Goal: Contribute content: Add original content to the website for others to see

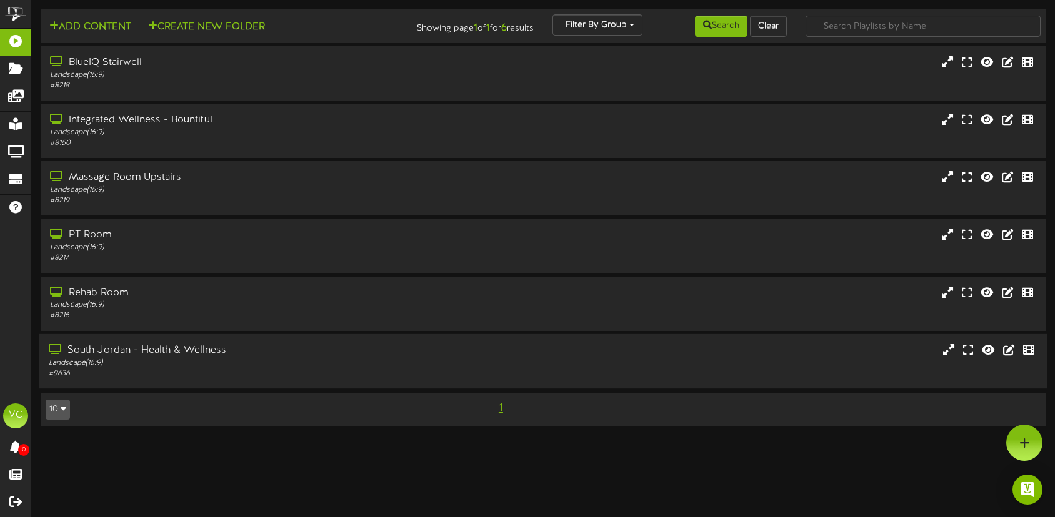
click at [126, 350] on div "South Jordan - Health & Wellness" at bounding box center [249, 351] width 401 height 14
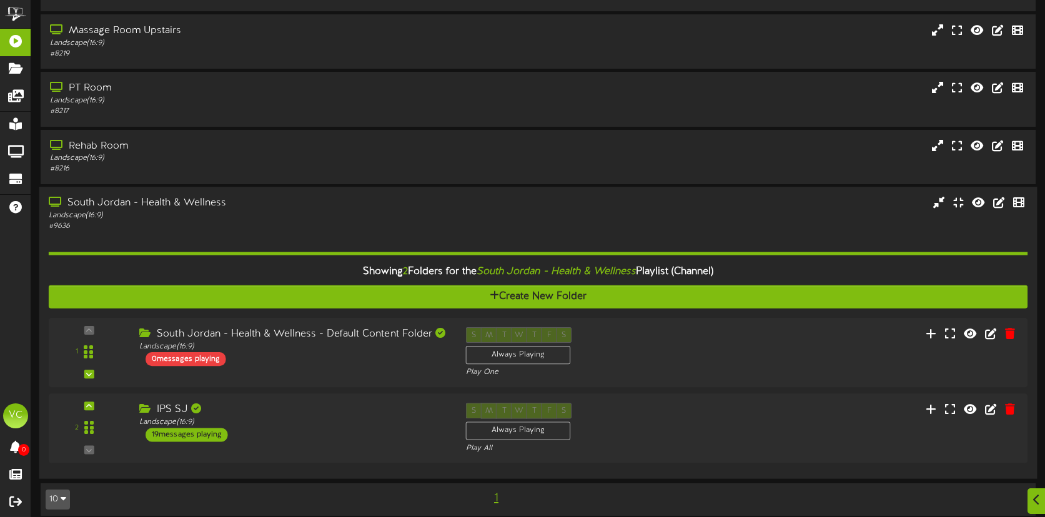
scroll to position [158, 0]
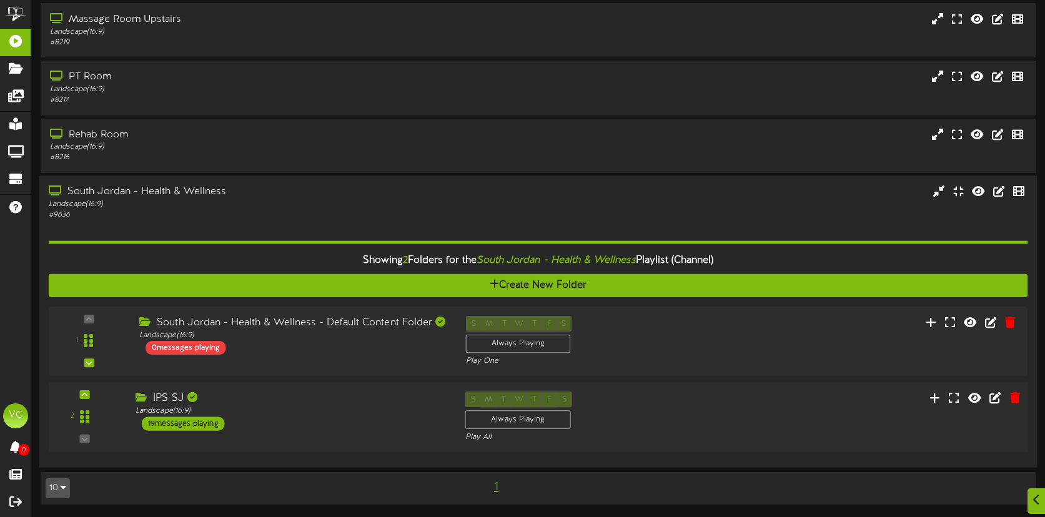
click at [161, 422] on div "19 messages playing" at bounding box center [183, 424] width 83 height 14
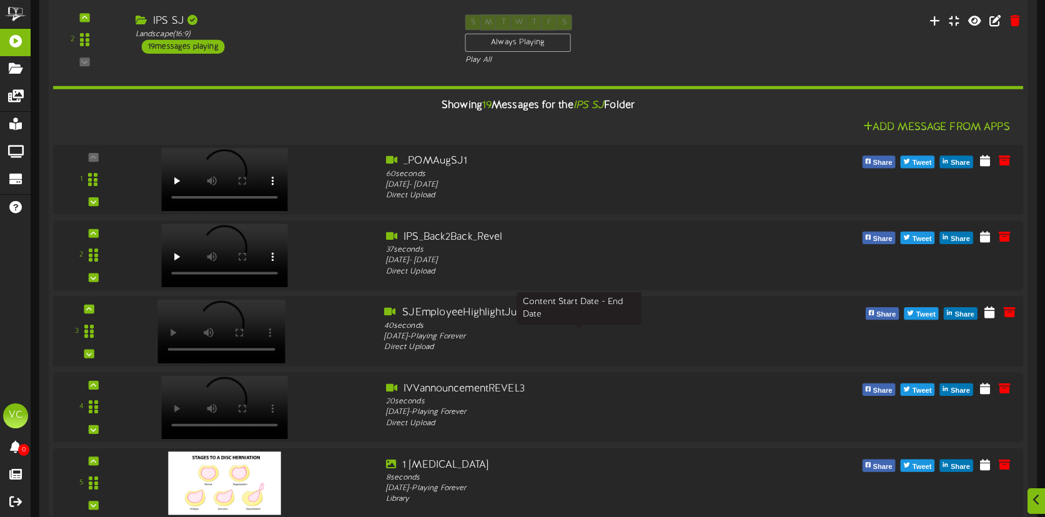
scroll to position [526, 0]
click at [1008, 313] on icon at bounding box center [1010, 311] width 14 height 14
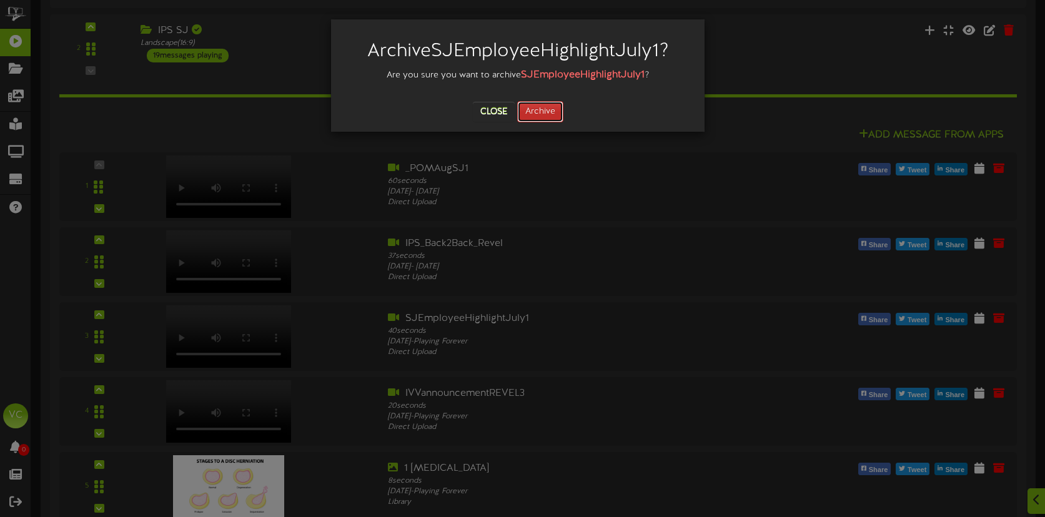
click at [547, 119] on button "Archive" at bounding box center [540, 111] width 46 height 21
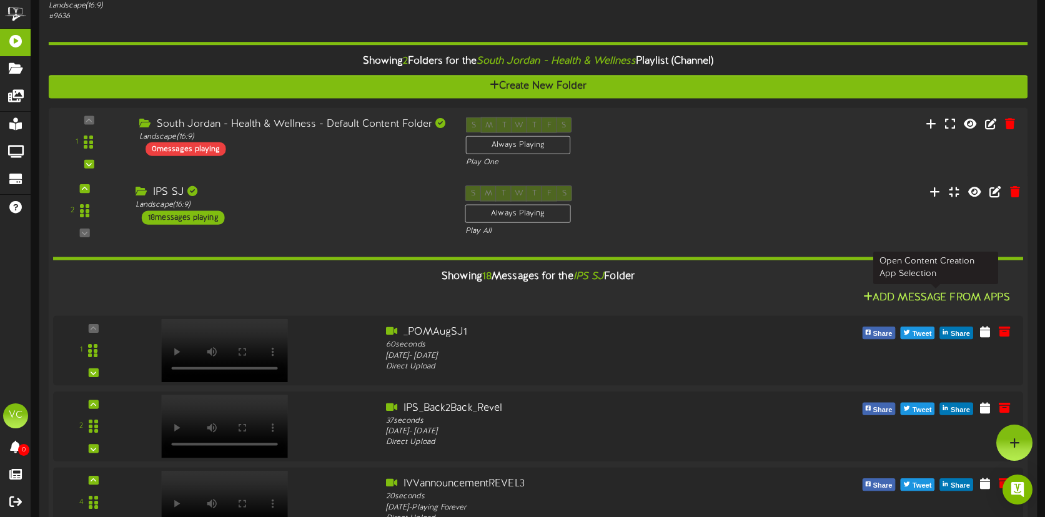
click at [868, 294] on icon at bounding box center [867, 297] width 9 height 10
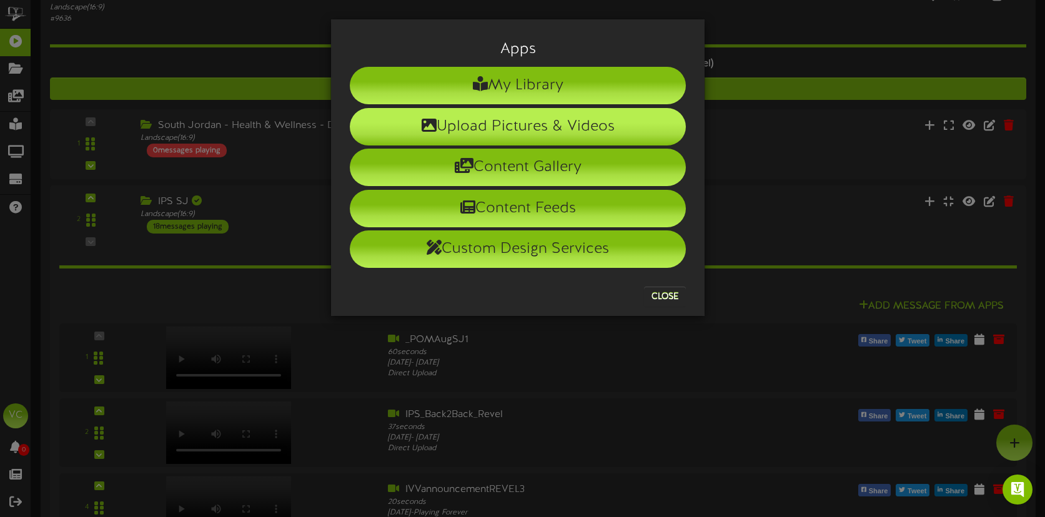
click at [526, 125] on li "Upload Pictures & Videos" at bounding box center [518, 126] width 336 height 37
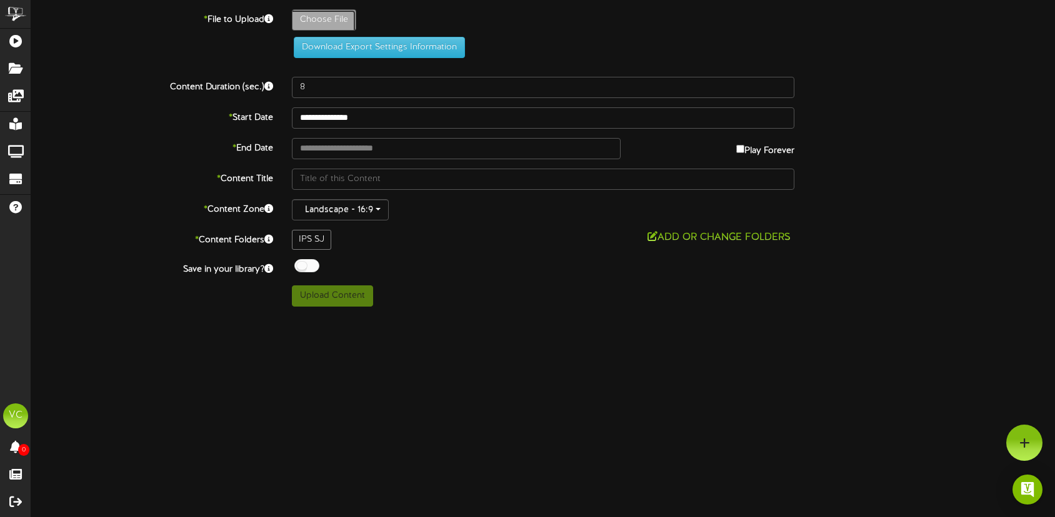
type input "**********"
type input "_SJEmployeeHighlightAugust"
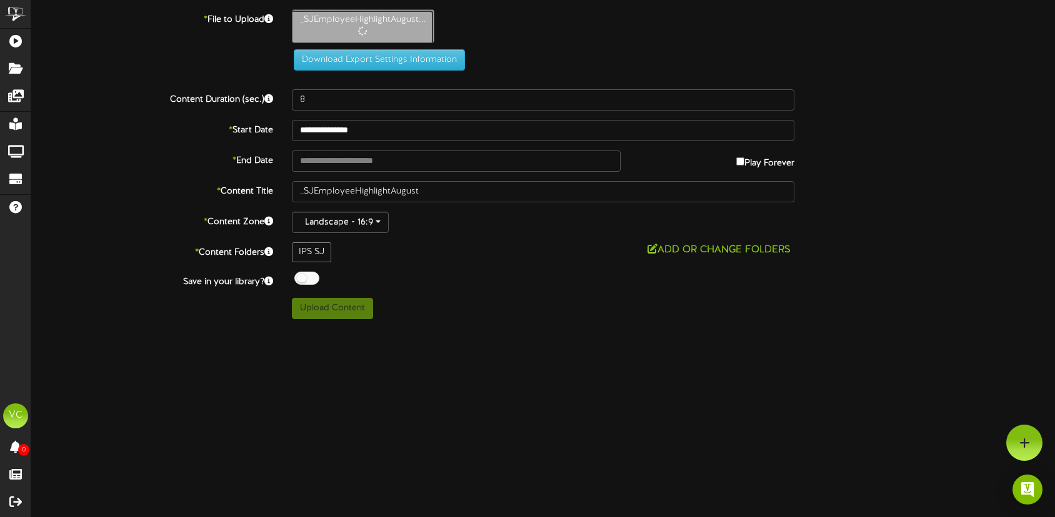
type input "52"
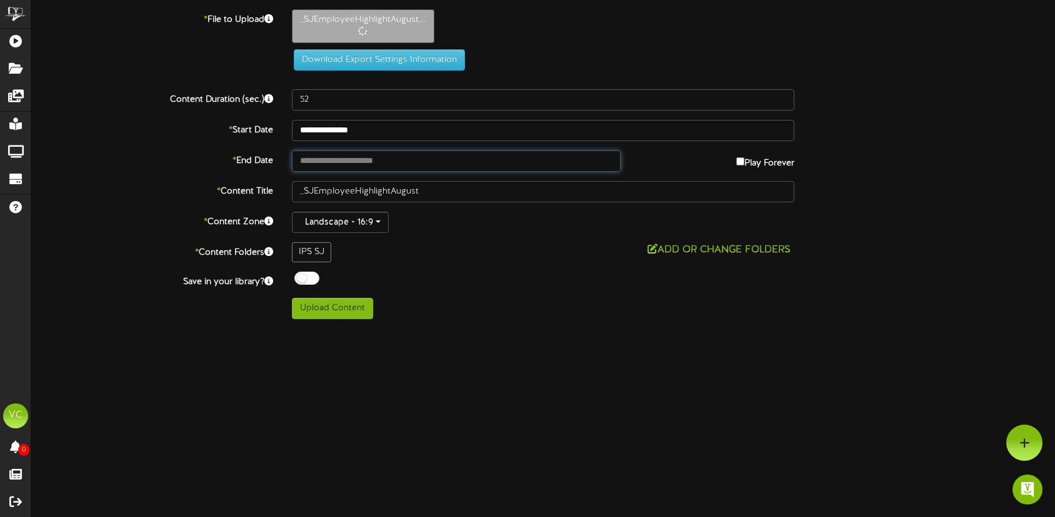
click at [345, 163] on input "text" at bounding box center [456, 161] width 329 height 21
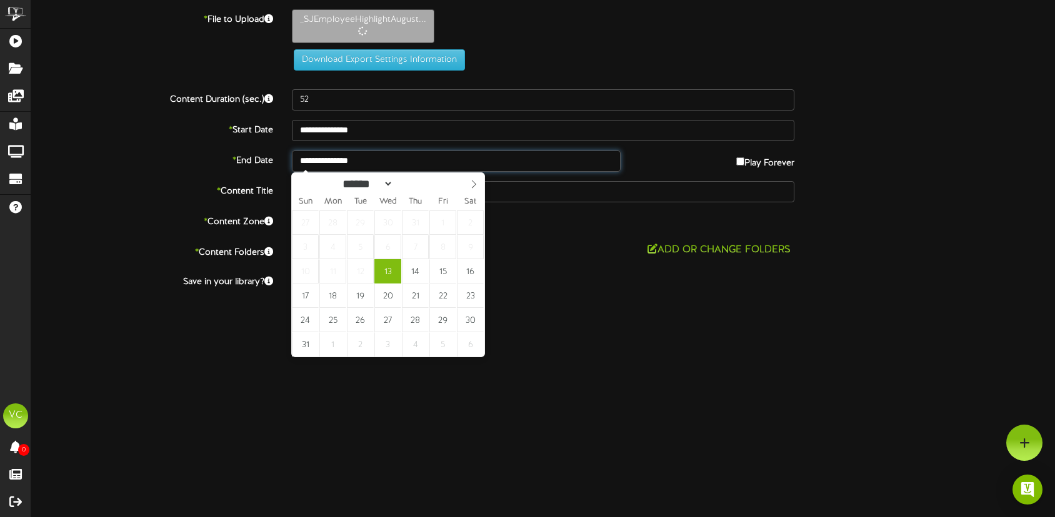
type input "**********"
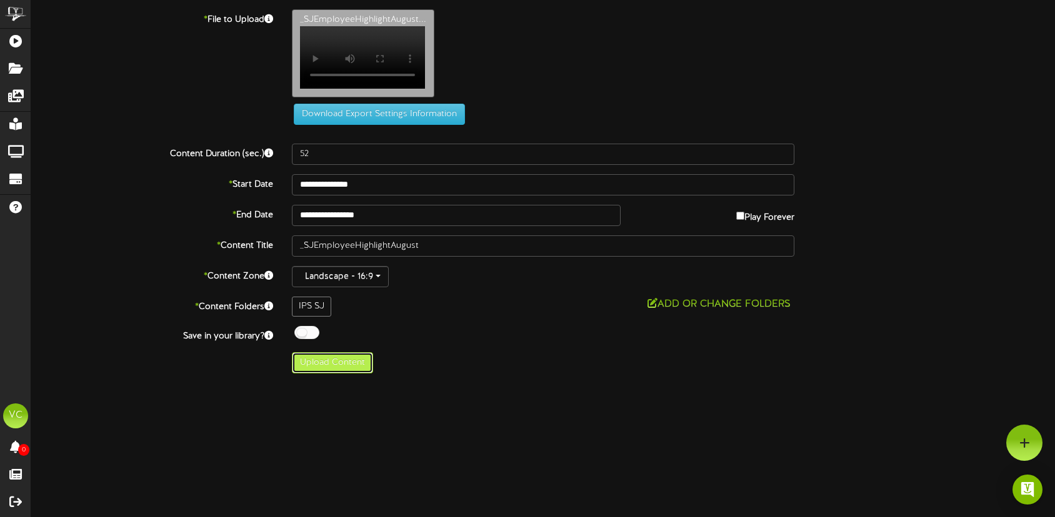
click at [325, 373] on button "Upload Content" at bounding box center [332, 362] width 81 height 21
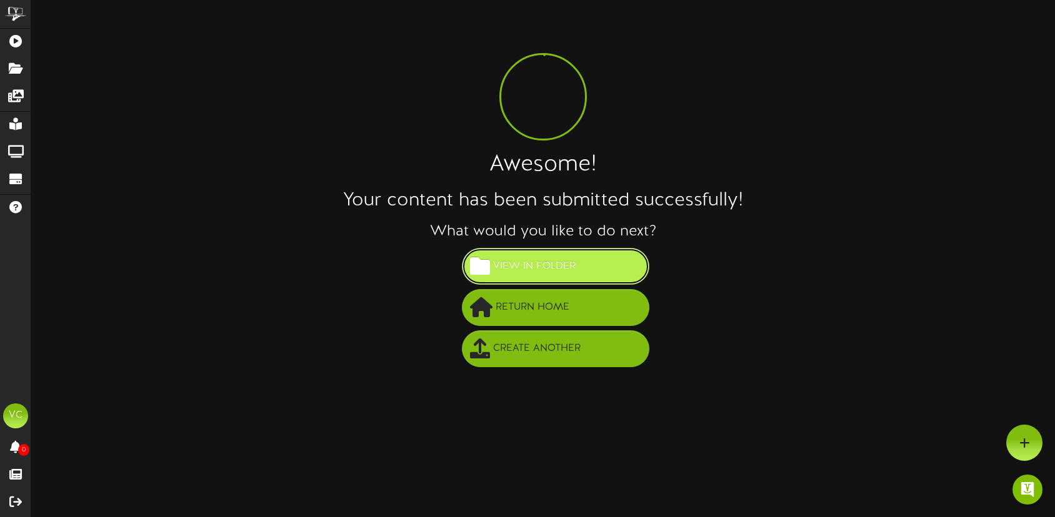
click at [543, 269] on span "View in Folder" at bounding box center [534, 266] width 89 height 21
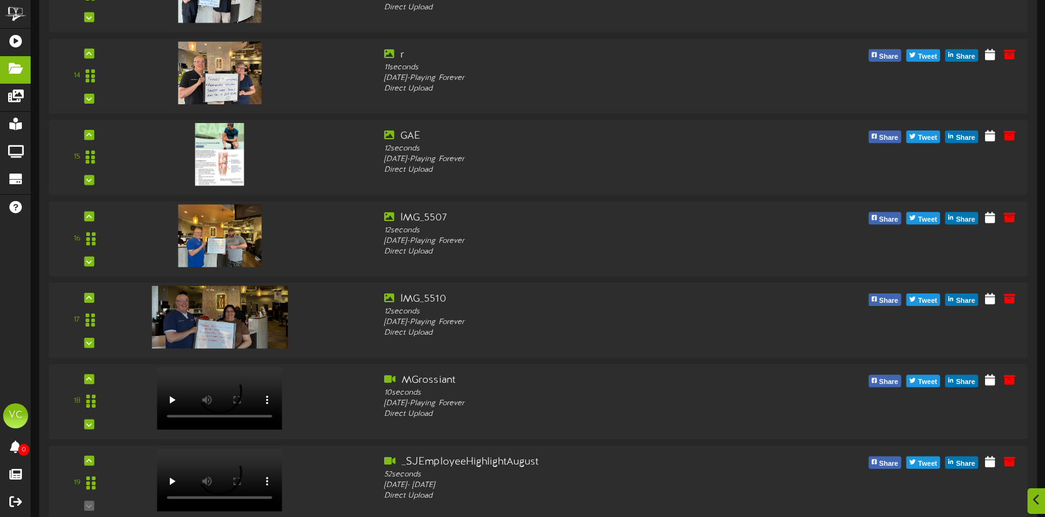
scroll to position [1232, 0]
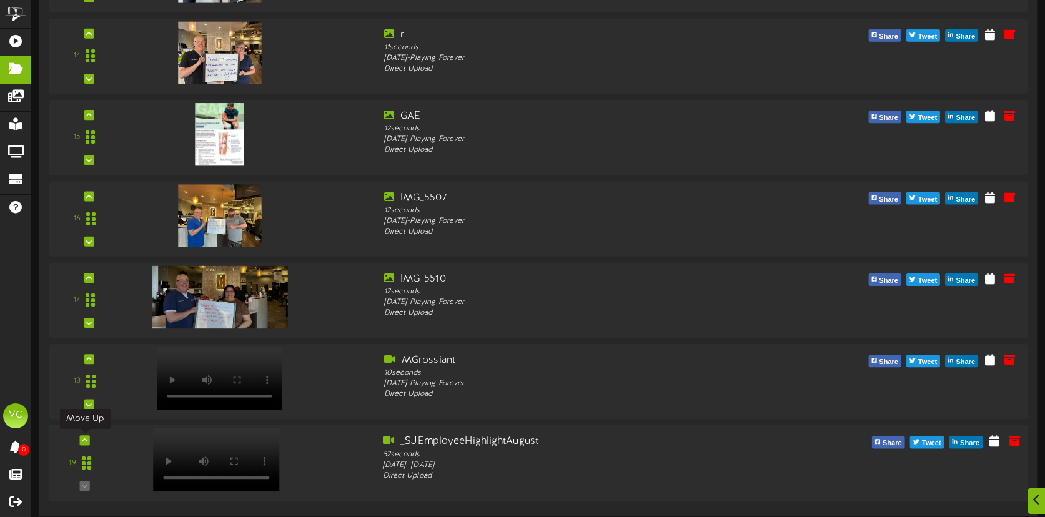
click at [83, 436] on div at bounding box center [85, 440] width 10 height 10
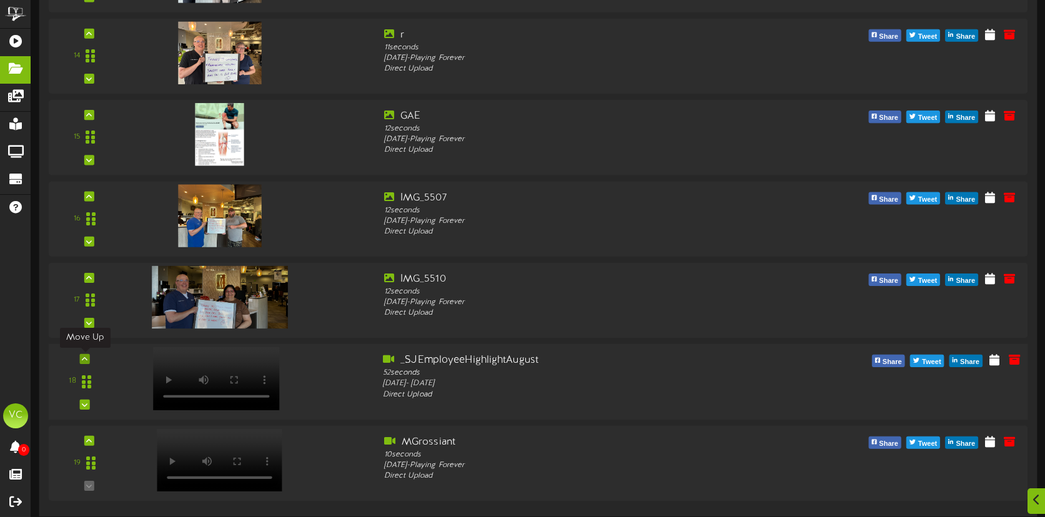
click at [83, 361] on icon at bounding box center [85, 359] width 6 height 6
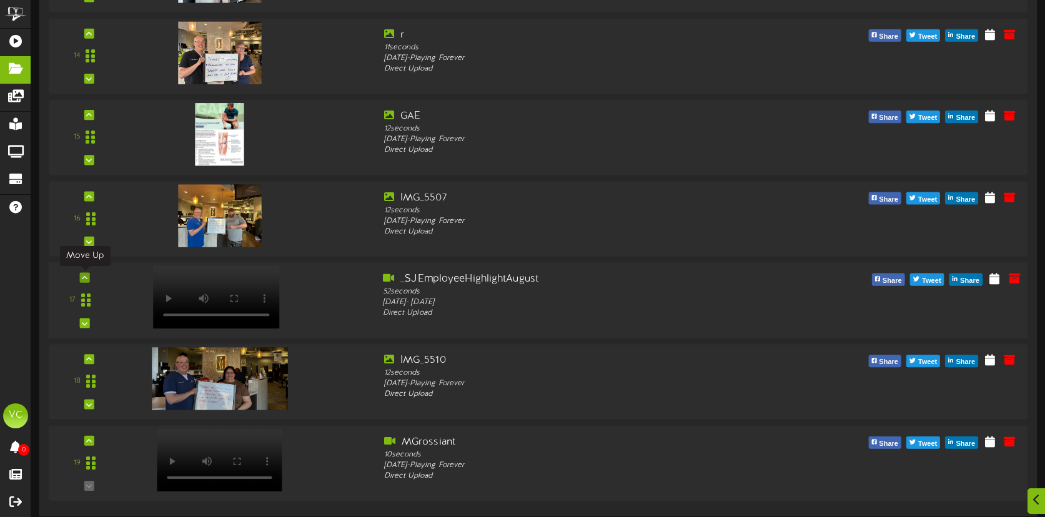
click at [86, 279] on icon at bounding box center [85, 277] width 6 height 6
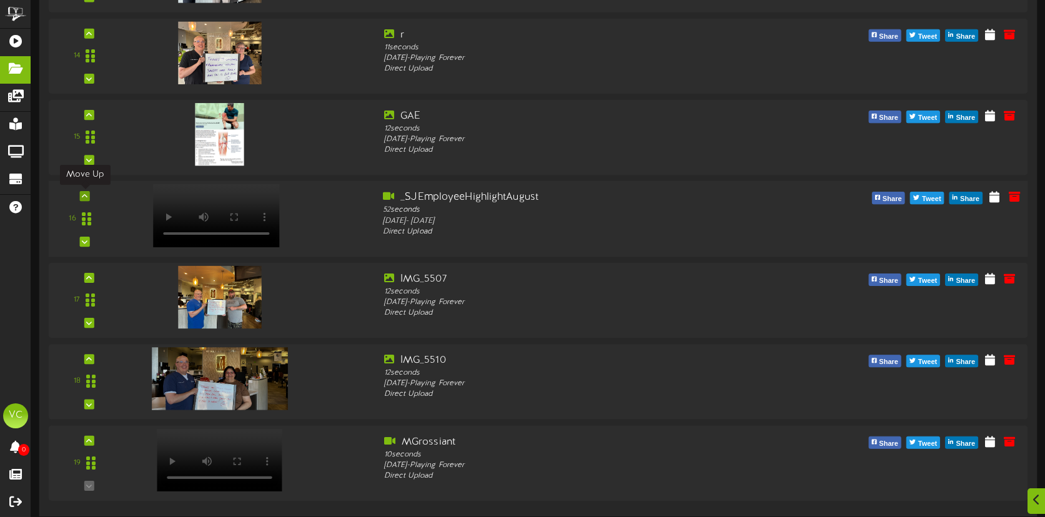
click at [83, 195] on icon at bounding box center [85, 196] width 6 height 6
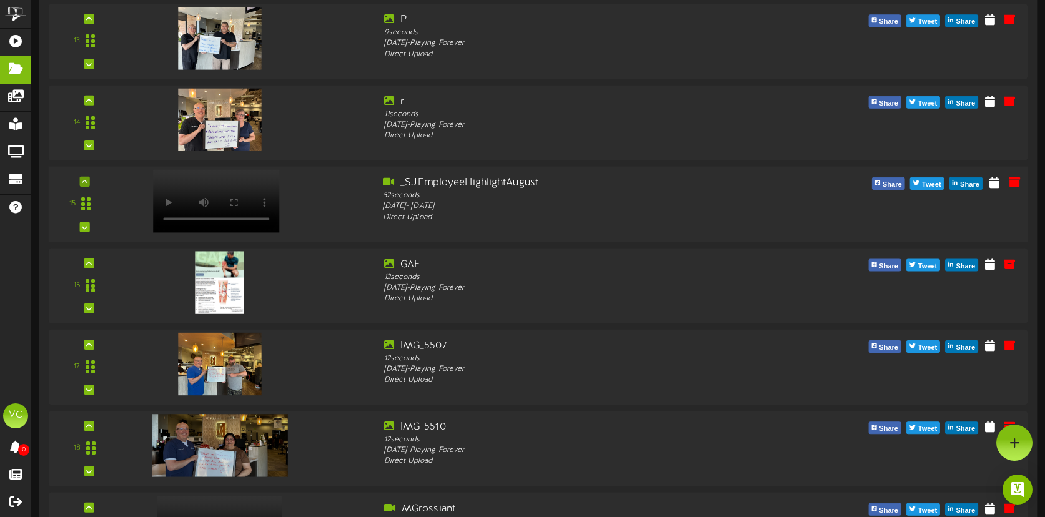
scroll to position [1144, 0]
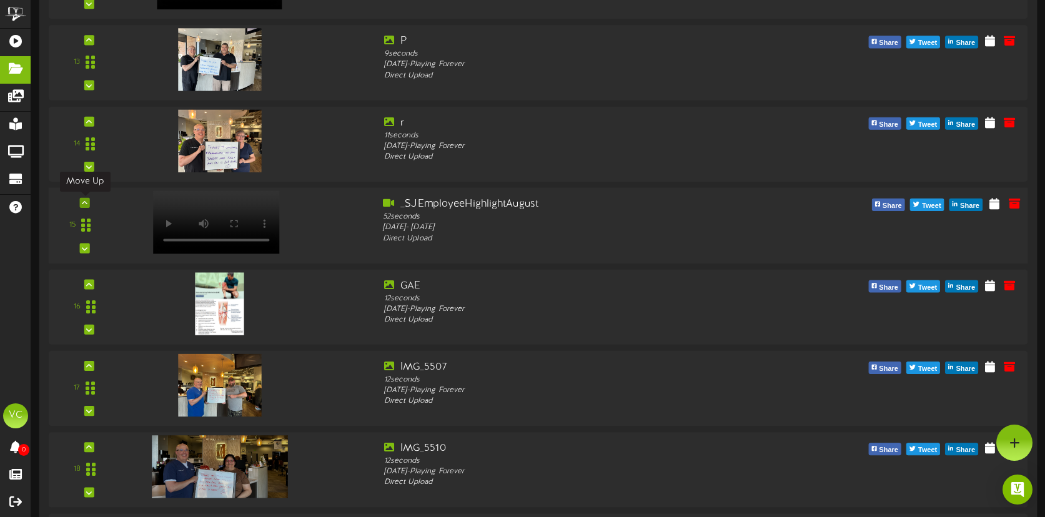
click at [86, 205] on icon at bounding box center [85, 203] width 6 height 6
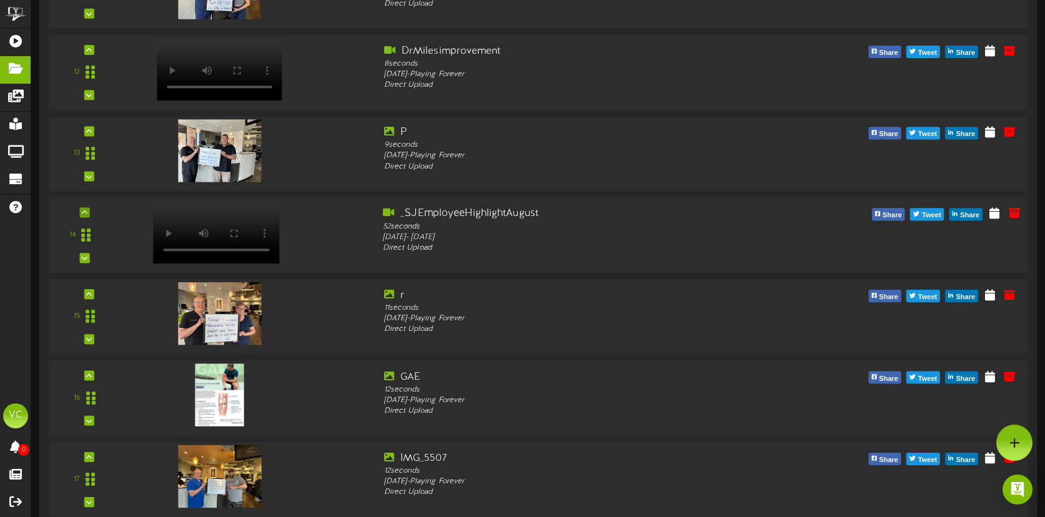
scroll to position [1049, 0]
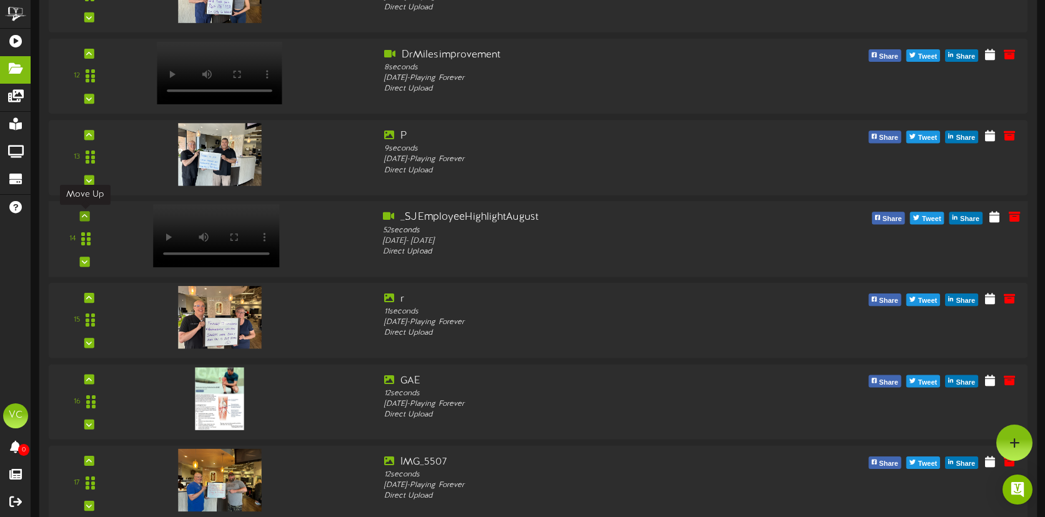
click at [87, 219] on icon at bounding box center [85, 216] width 6 height 6
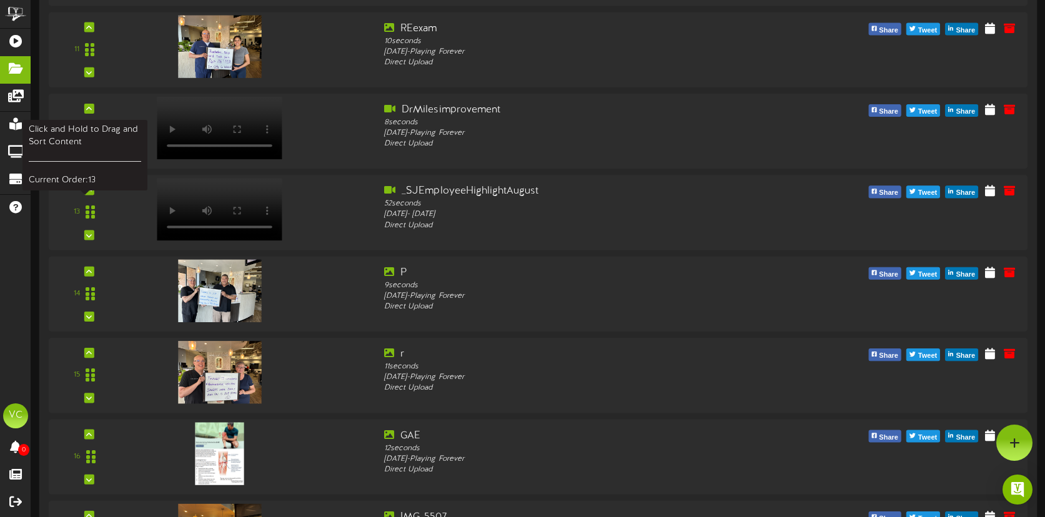
scroll to position [993, 0]
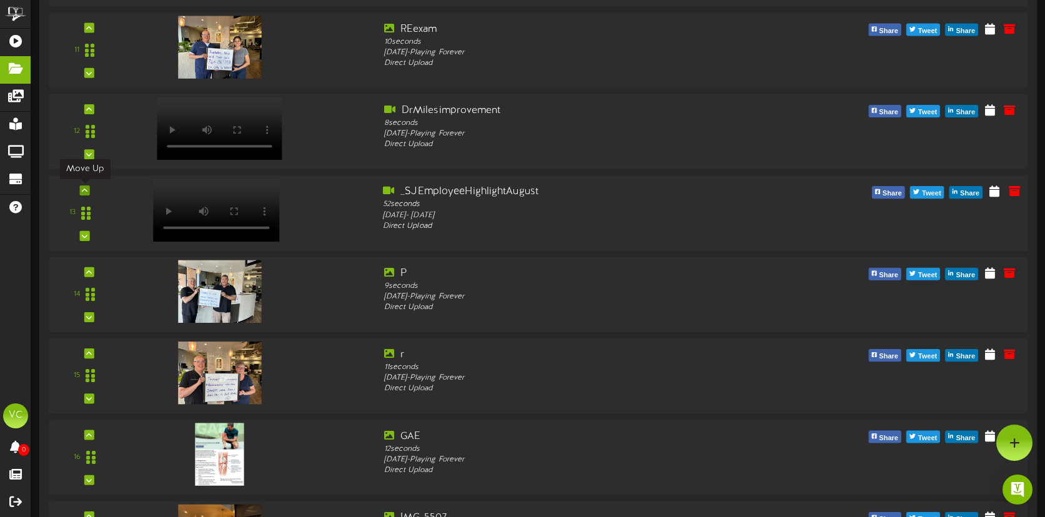
click at [84, 192] on icon at bounding box center [85, 190] width 6 height 6
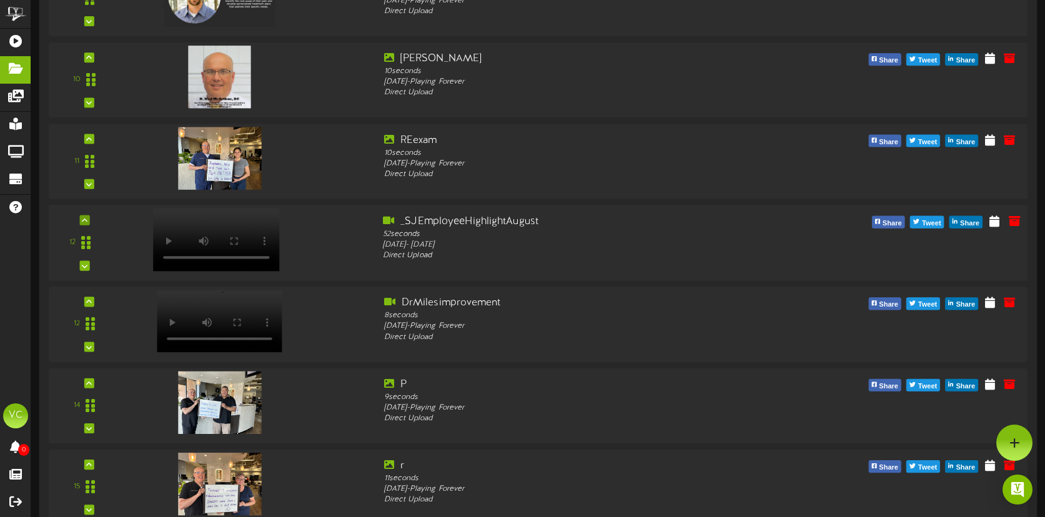
scroll to position [881, 0]
click at [86, 220] on icon at bounding box center [85, 221] width 6 height 6
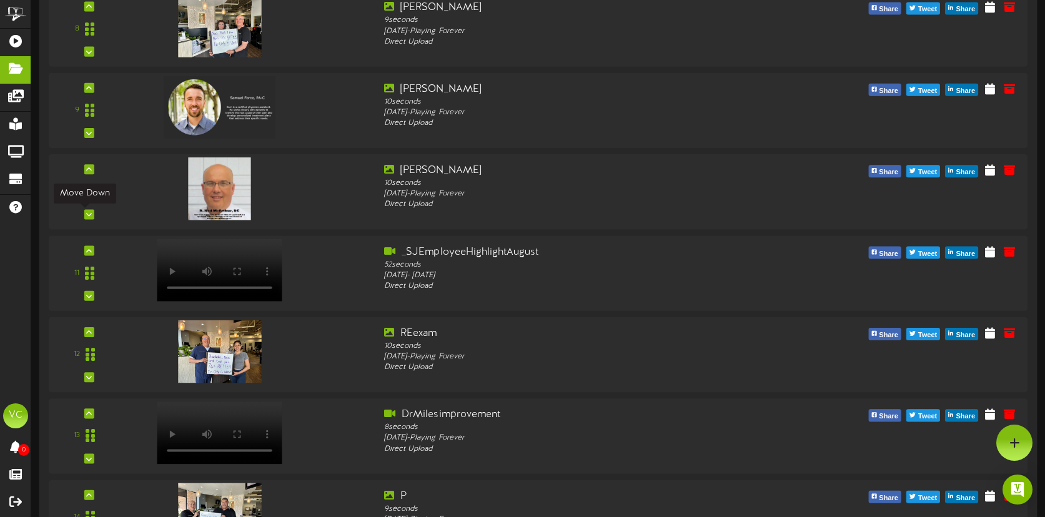
scroll to position [770, 0]
click at [88, 247] on div at bounding box center [85, 251] width 10 height 10
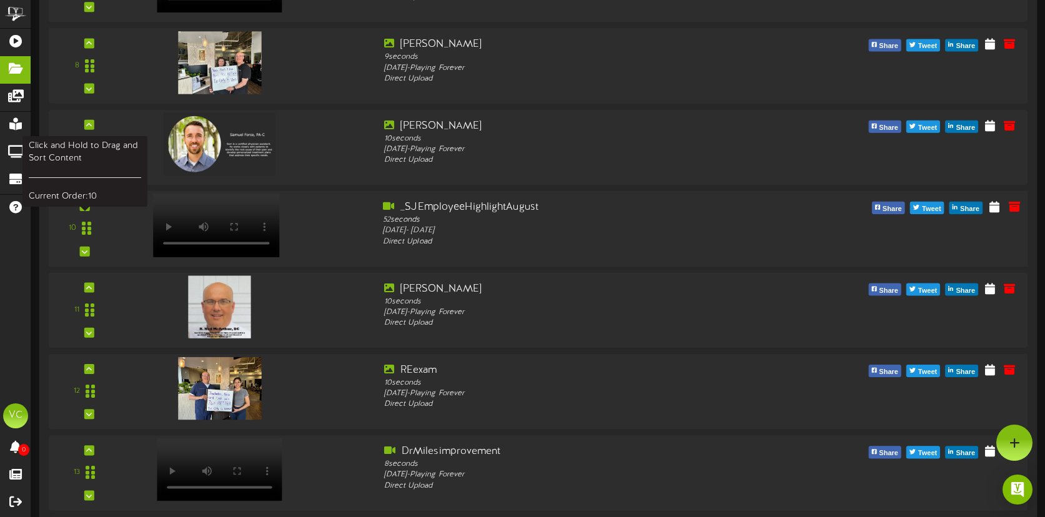
scroll to position [713, 0]
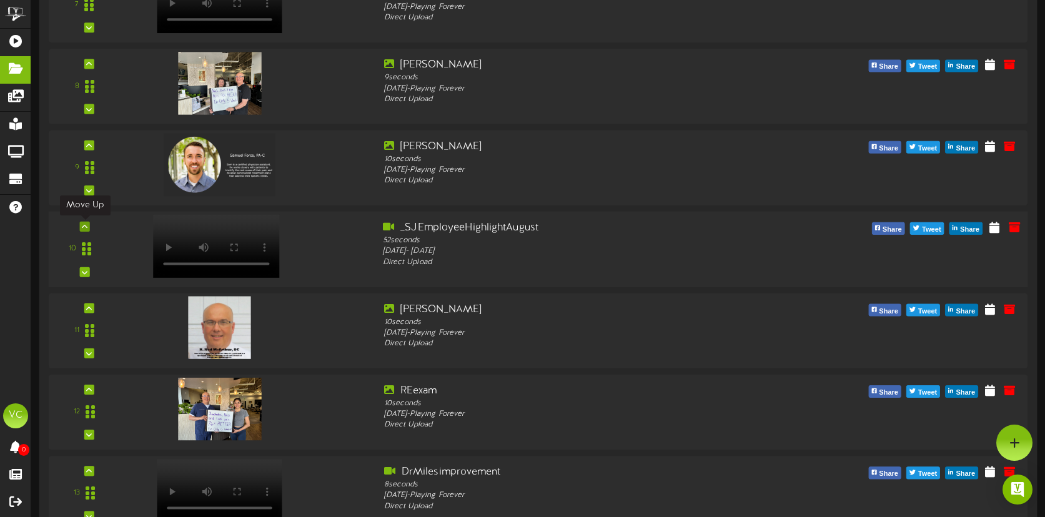
click at [84, 227] on icon at bounding box center [85, 227] width 6 height 6
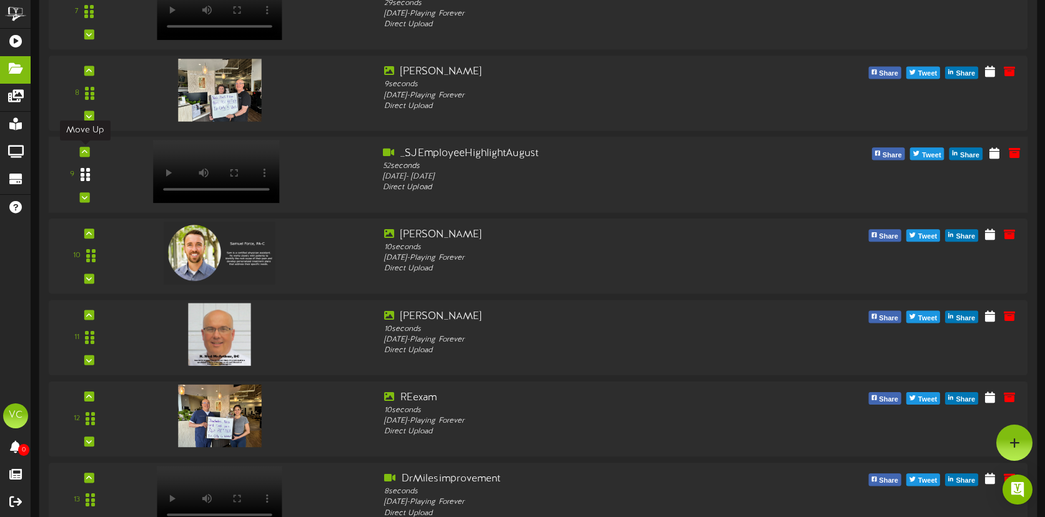
scroll to position [705, 0]
click at [86, 152] on icon at bounding box center [85, 152] width 6 height 6
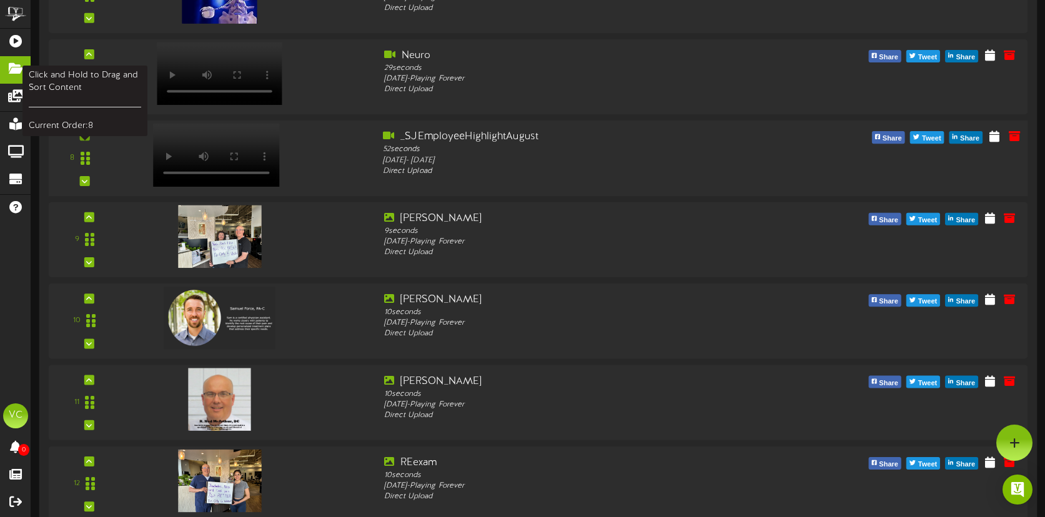
scroll to position [635, 0]
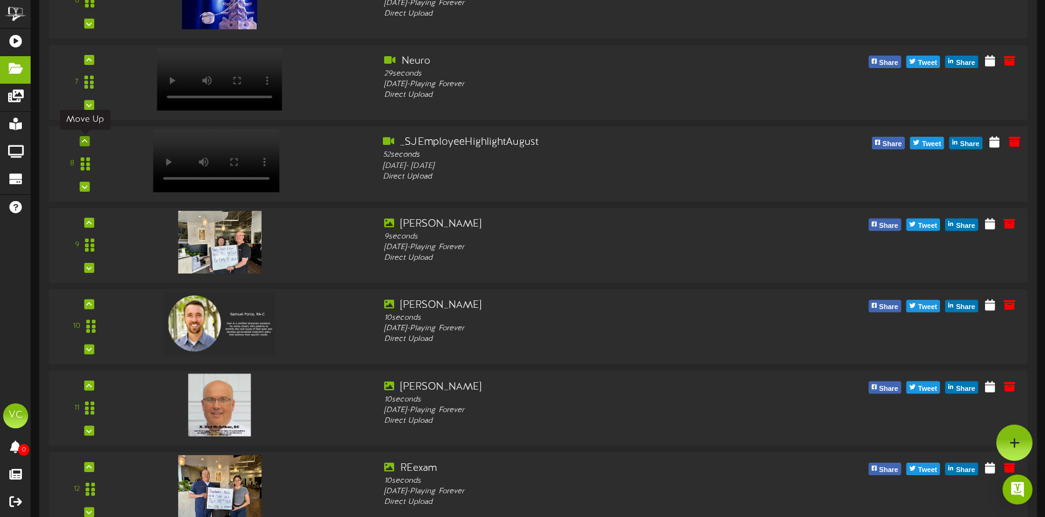
click at [83, 142] on icon at bounding box center [85, 141] width 6 height 6
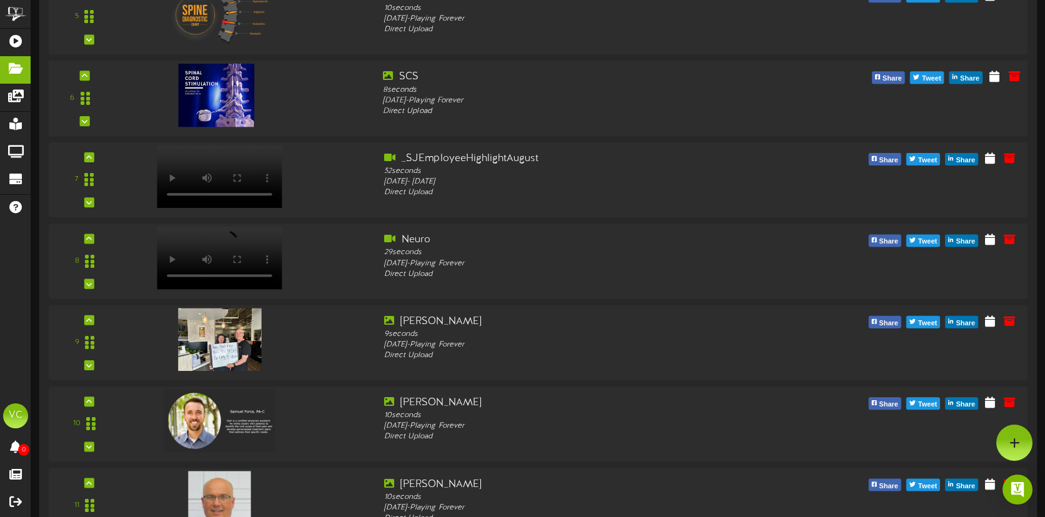
scroll to position [478, 0]
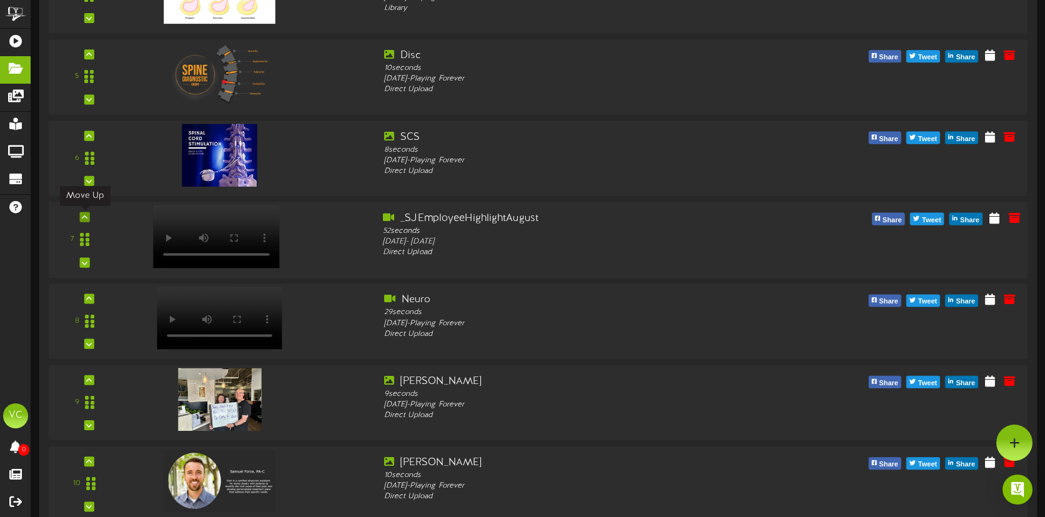
click at [84, 215] on icon at bounding box center [85, 217] width 6 height 6
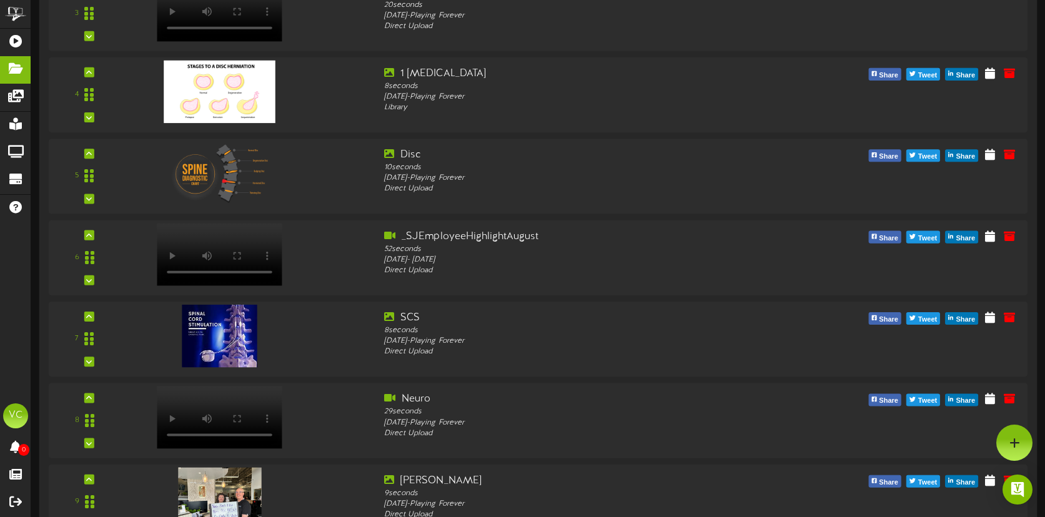
scroll to position [375, 0]
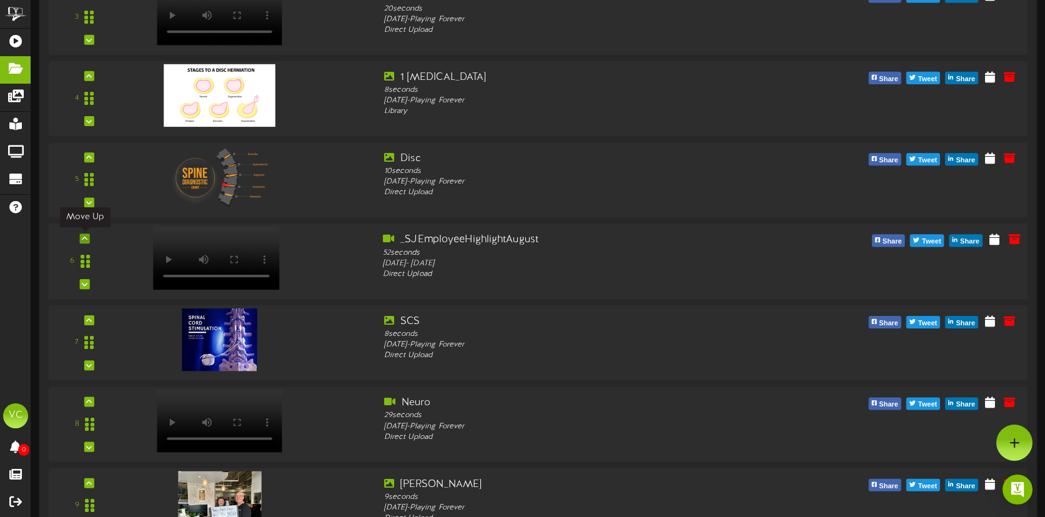
click at [85, 237] on icon at bounding box center [85, 239] width 6 height 6
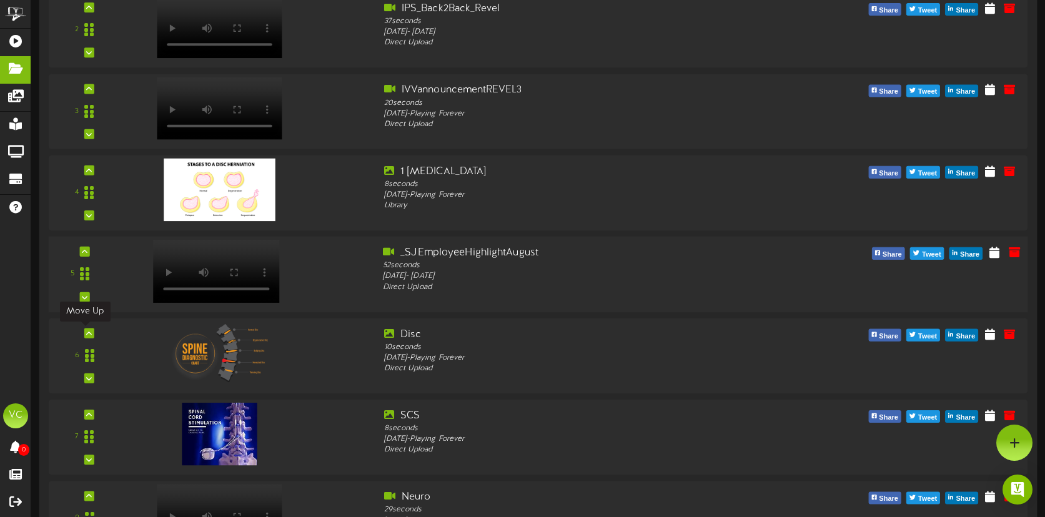
scroll to position [278, 0]
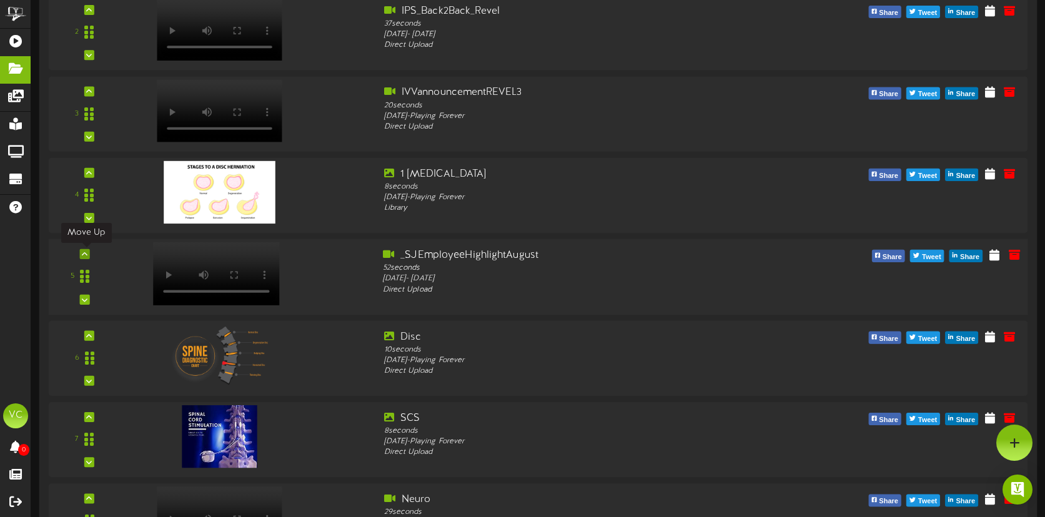
click at [89, 254] on div at bounding box center [85, 254] width 10 height 10
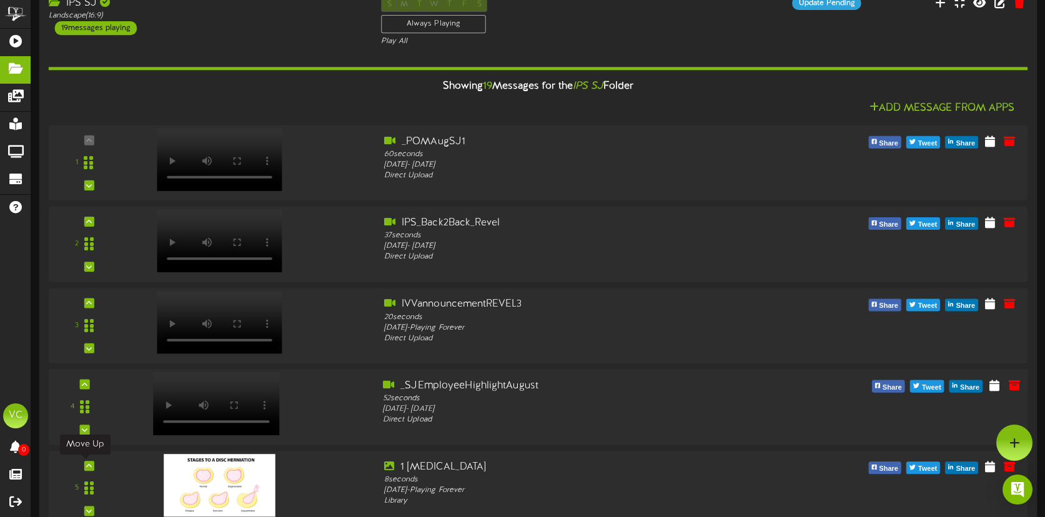
scroll to position [61, 0]
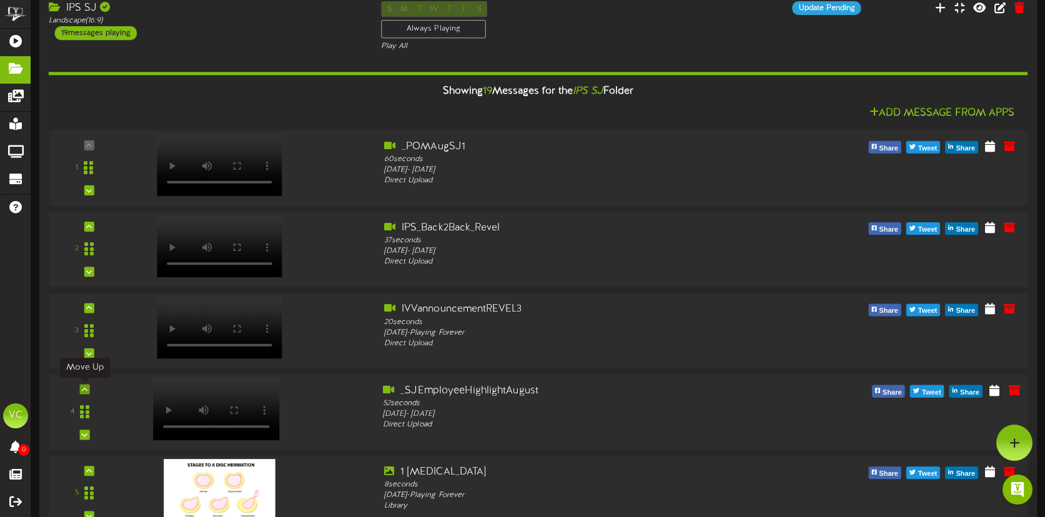
click at [86, 392] on icon at bounding box center [85, 389] width 6 height 6
